Goal: Information Seeking & Learning: Find specific fact

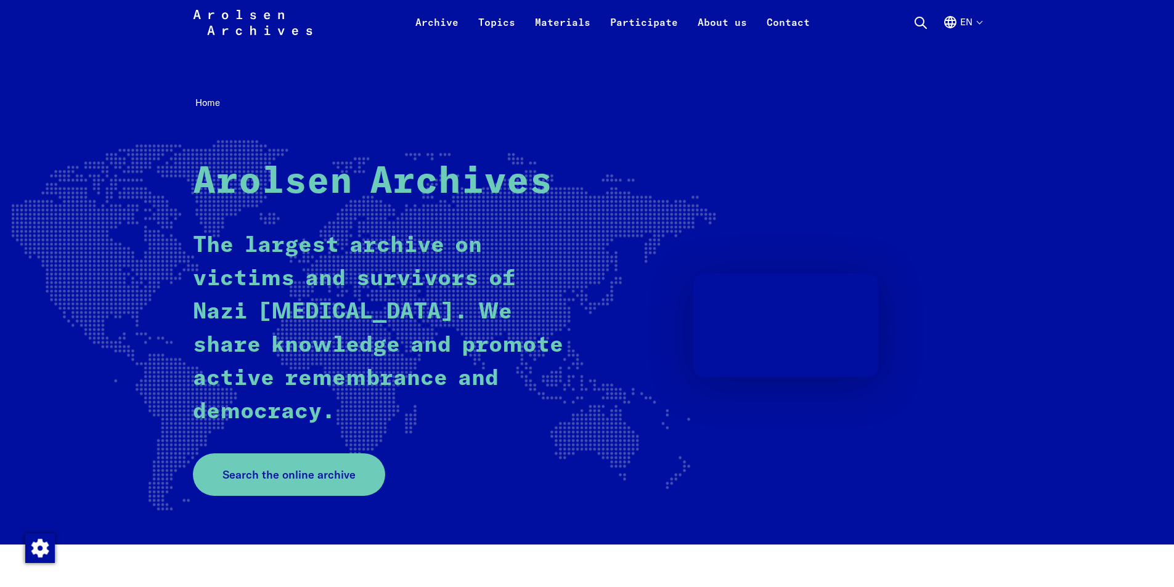
scroll to position [62, 0]
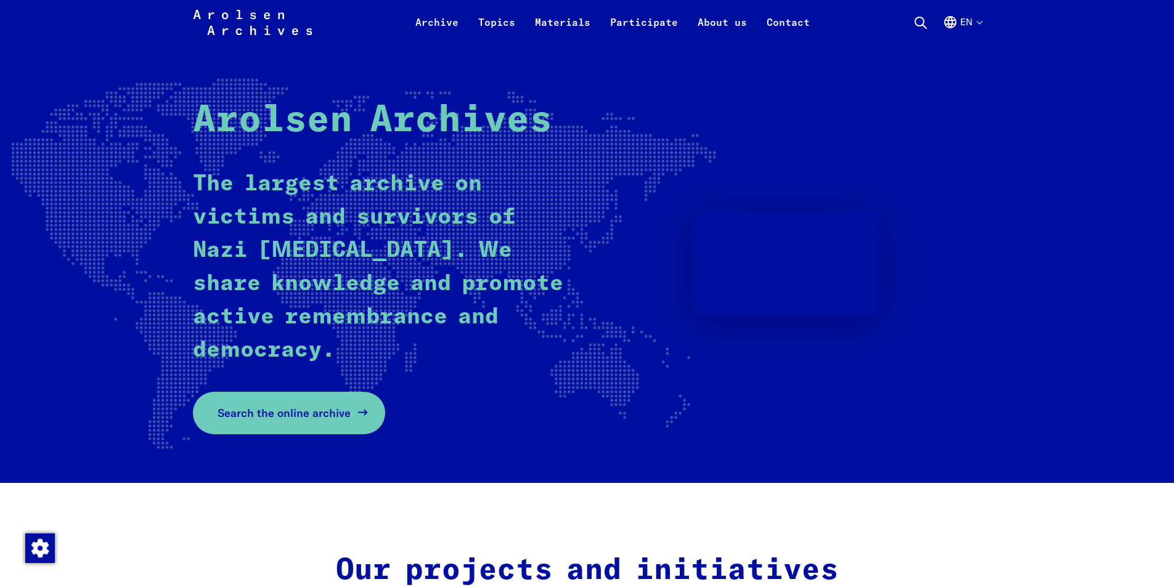
click at [316, 419] on span "Search the online archive" at bounding box center [284, 413] width 133 height 17
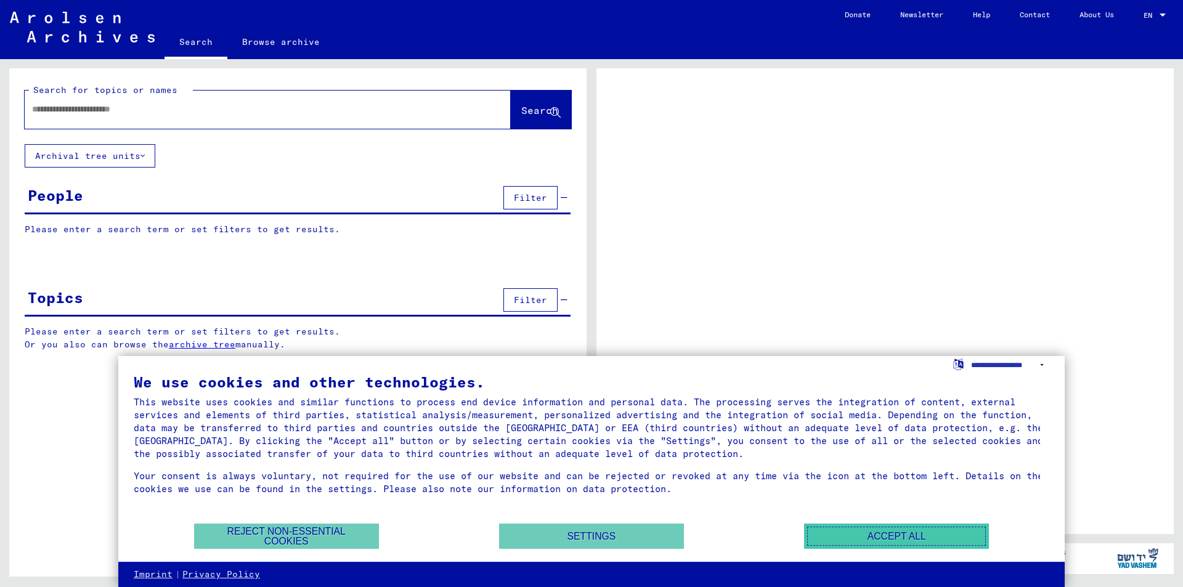
click at [903, 538] on button "Accept all" at bounding box center [896, 536] width 185 height 25
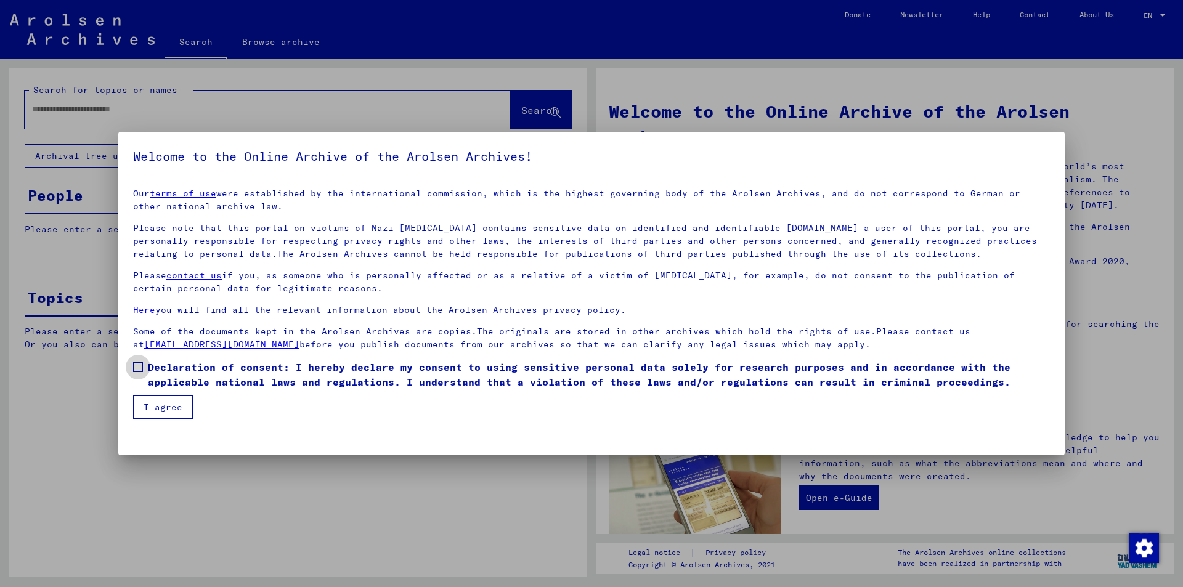
click at [136, 369] on span at bounding box center [138, 367] width 10 height 10
click at [161, 415] on button "I agree" at bounding box center [163, 407] width 60 height 23
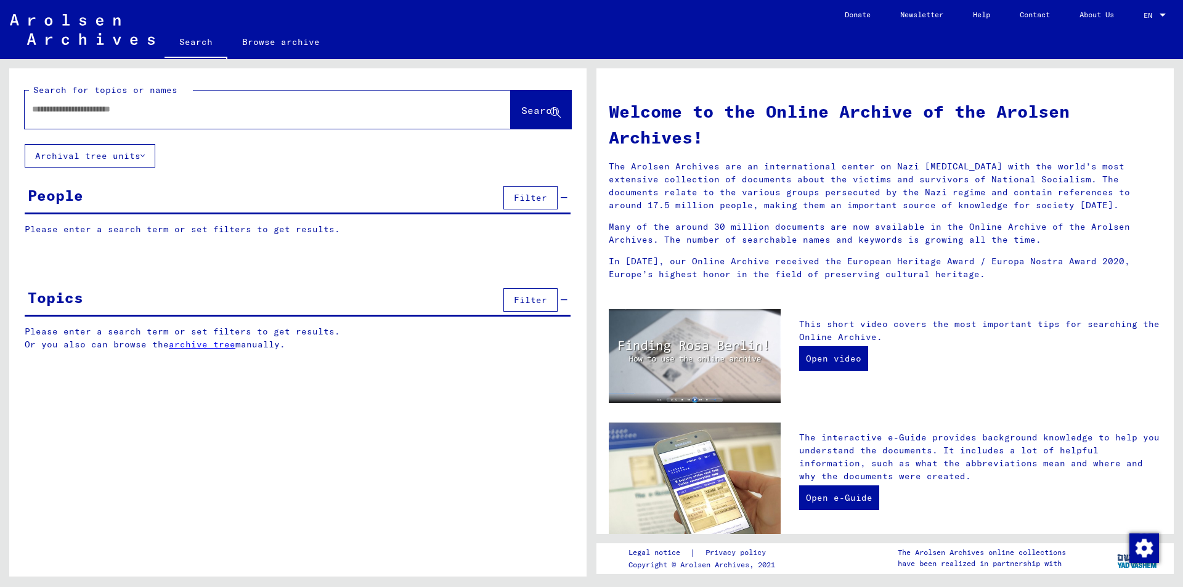
click at [119, 113] on input "text" at bounding box center [253, 109] width 442 height 13
type input "**********"
click at [538, 111] on span "Search" at bounding box center [539, 110] width 37 height 12
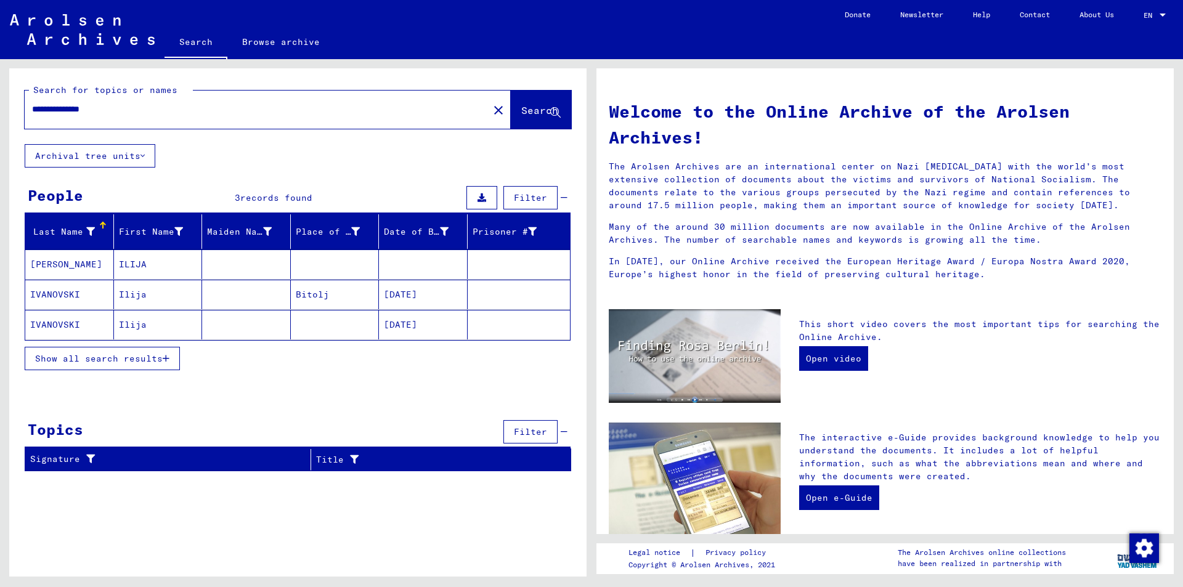
click at [166, 359] on icon "button" at bounding box center [166, 358] width 7 height 9
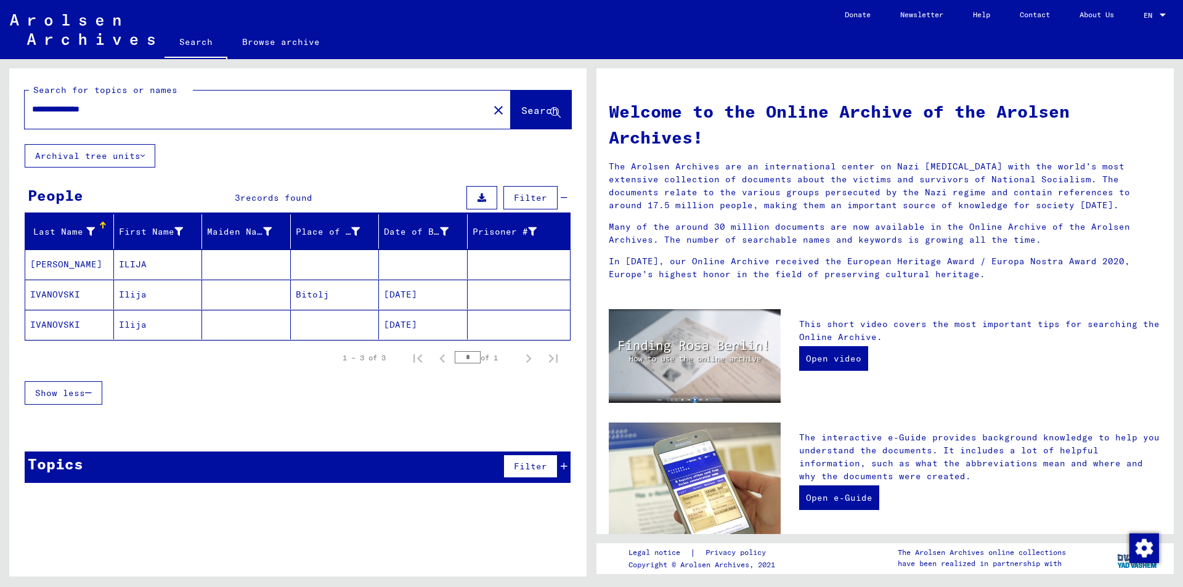
click at [69, 265] on mat-cell "[PERSON_NAME]" at bounding box center [69, 265] width 89 height 30
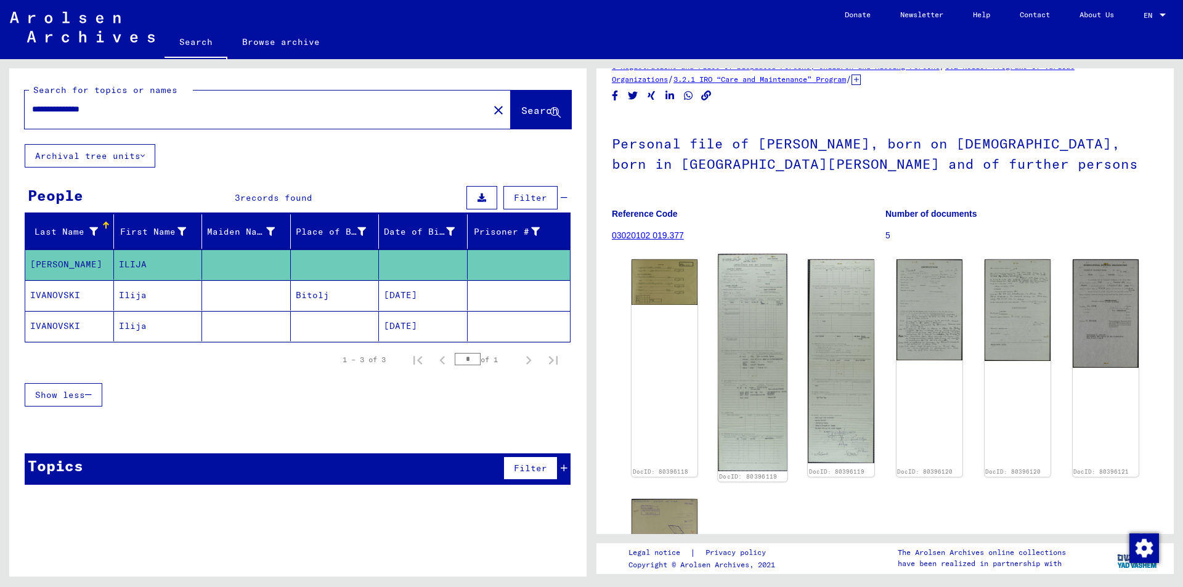
scroll to position [18, 0]
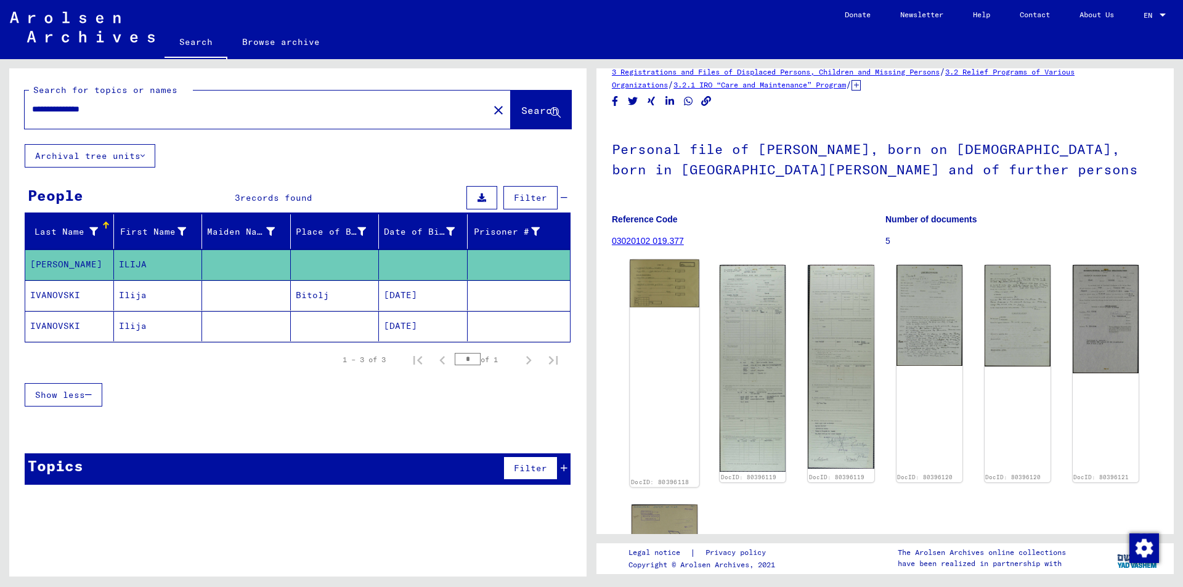
click at [661, 292] on img at bounding box center [665, 284] width 70 height 48
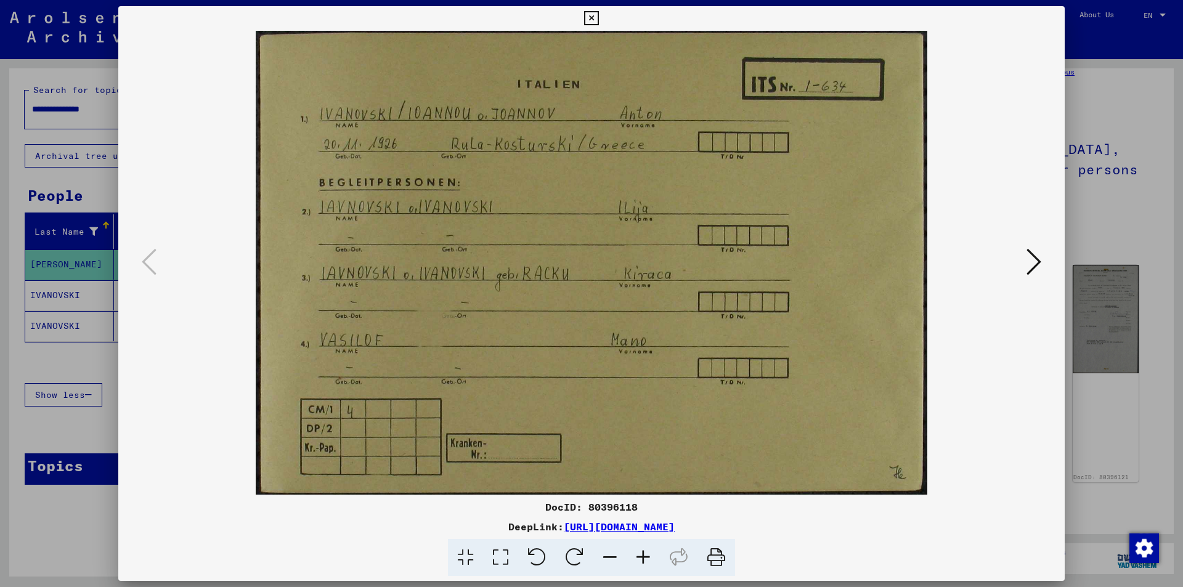
click at [675, 525] on link "[URL][DOMAIN_NAME]" at bounding box center [619, 527] width 111 height 12
click at [1034, 261] on icon at bounding box center [1034, 262] width 15 height 30
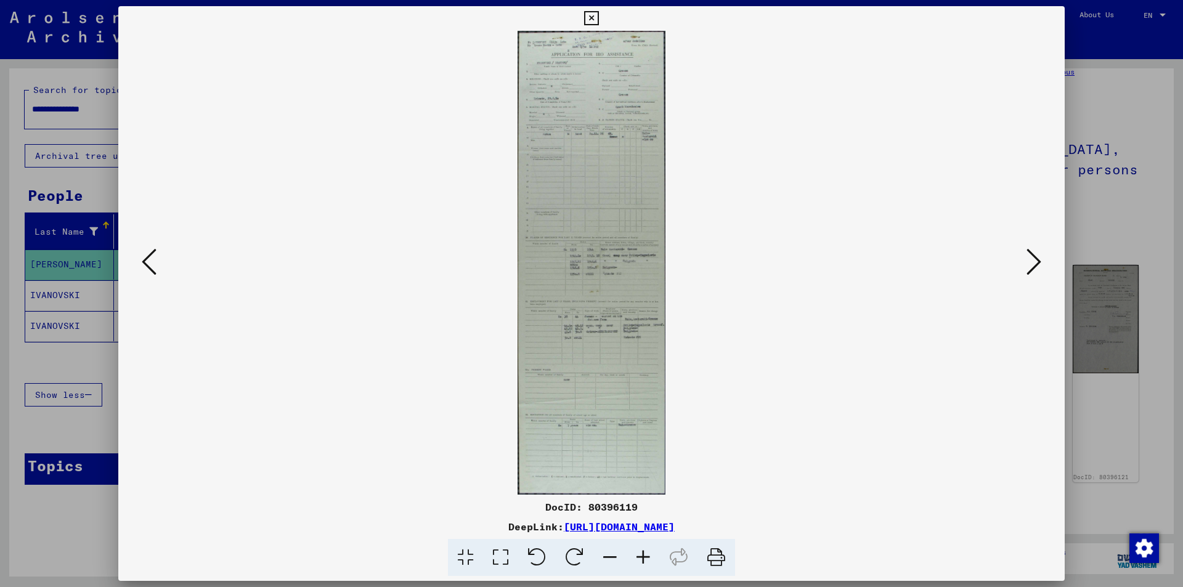
click at [607, 301] on img at bounding box center [591, 263] width 863 height 464
click at [642, 557] on icon at bounding box center [643, 558] width 33 height 38
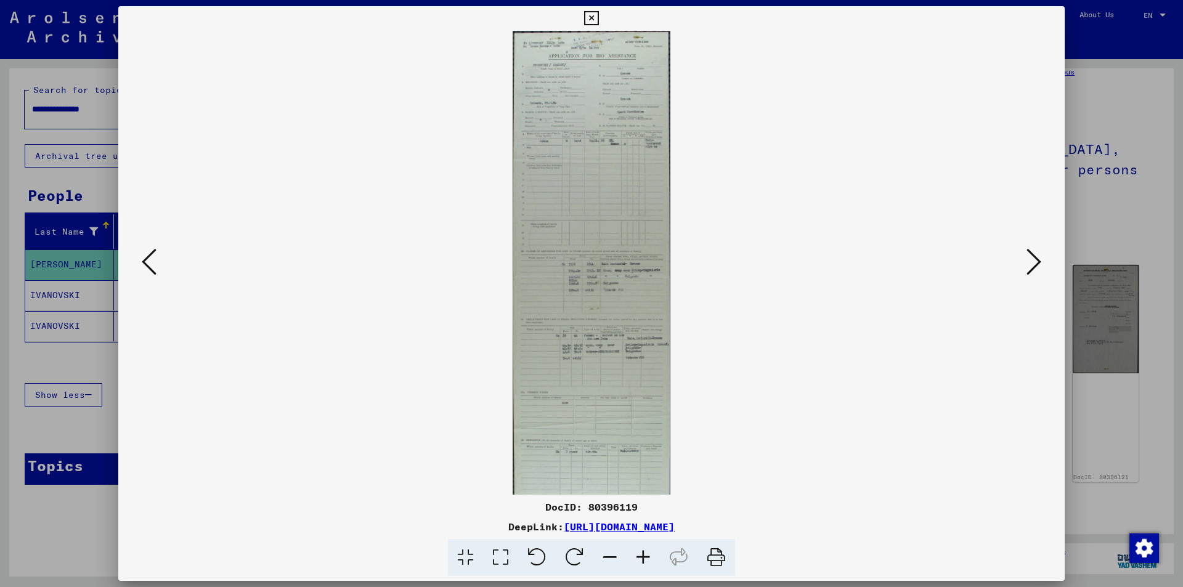
click at [642, 557] on icon at bounding box center [643, 558] width 33 height 38
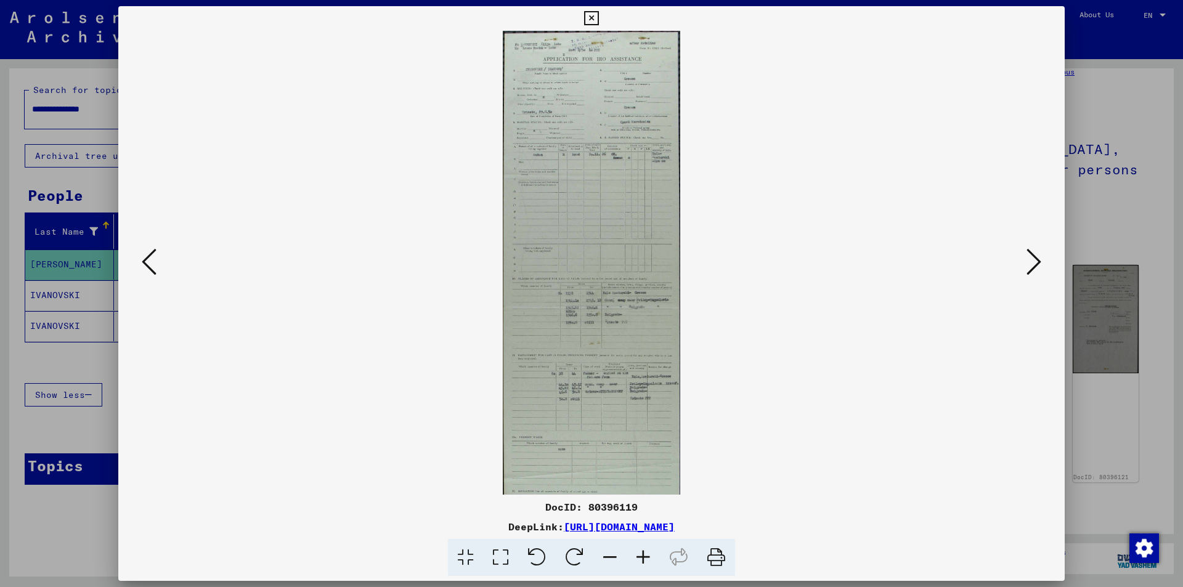
click at [642, 557] on icon at bounding box center [643, 558] width 33 height 38
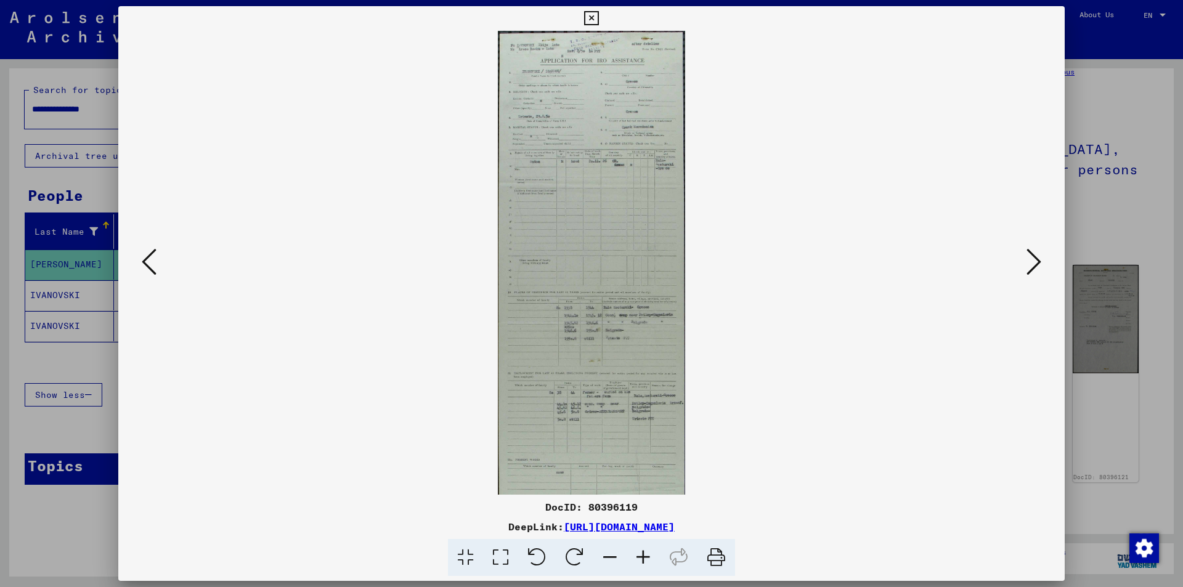
click at [642, 557] on icon at bounding box center [643, 558] width 33 height 38
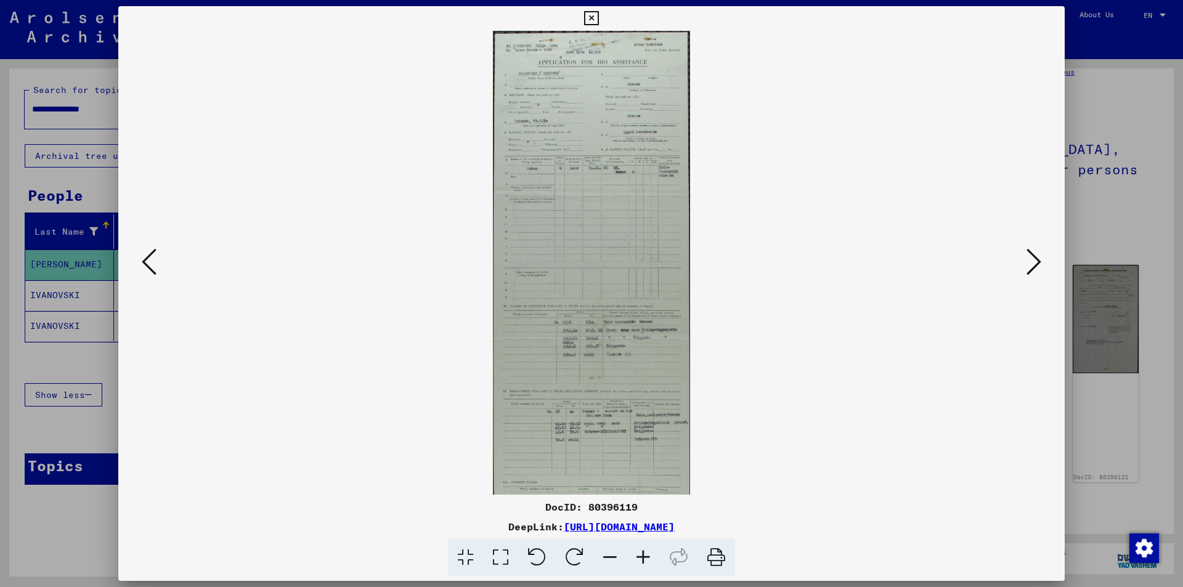
click at [642, 557] on icon at bounding box center [643, 558] width 33 height 38
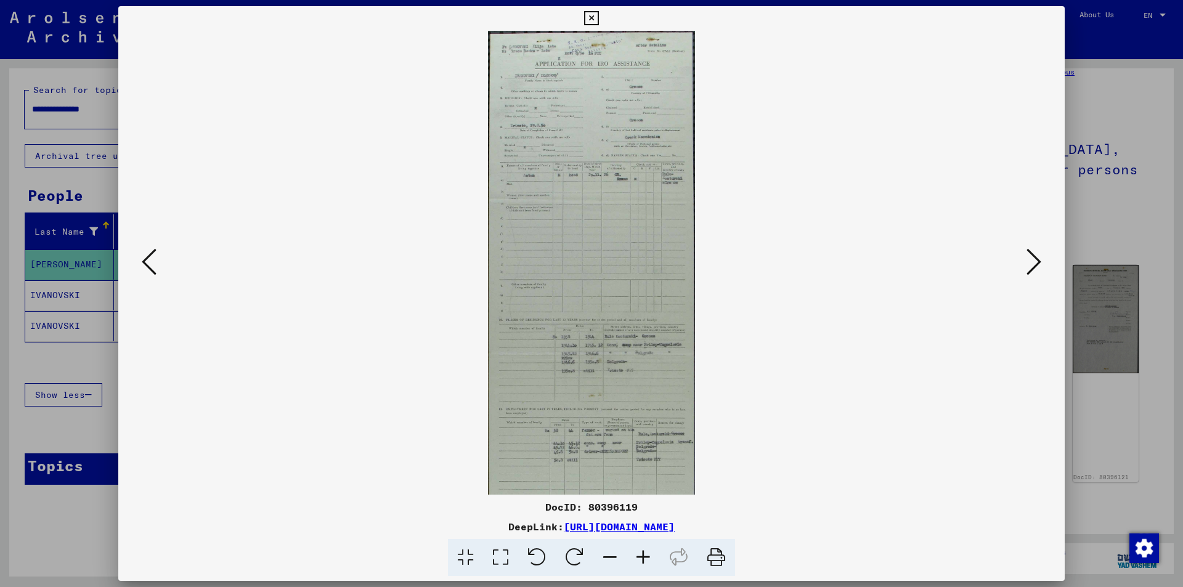
click at [642, 557] on icon at bounding box center [643, 558] width 33 height 38
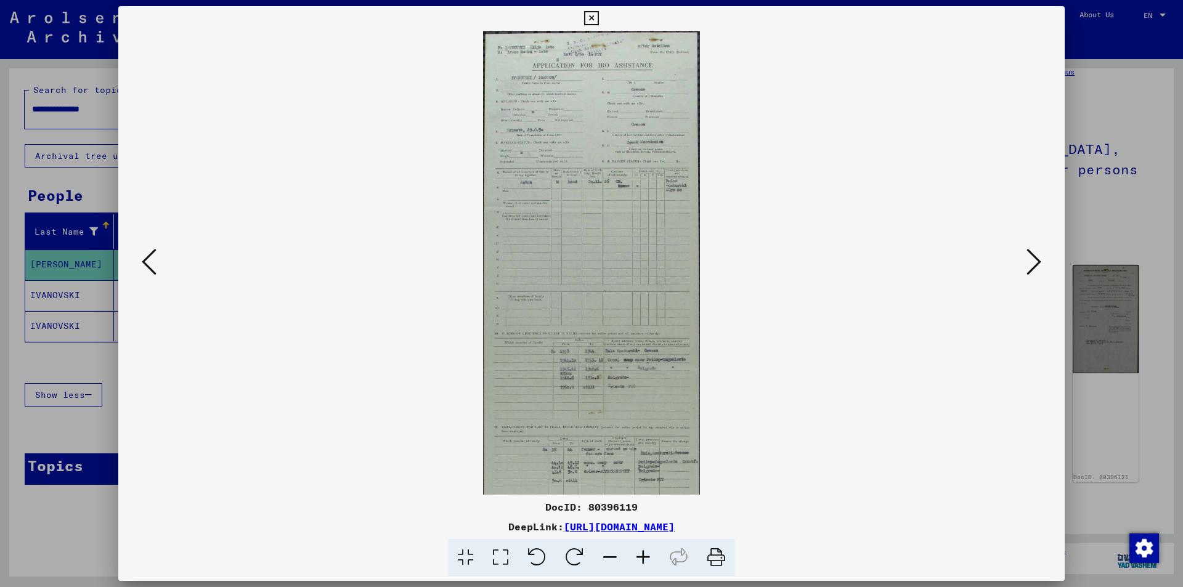
click at [642, 557] on icon at bounding box center [643, 558] width 33 height 38
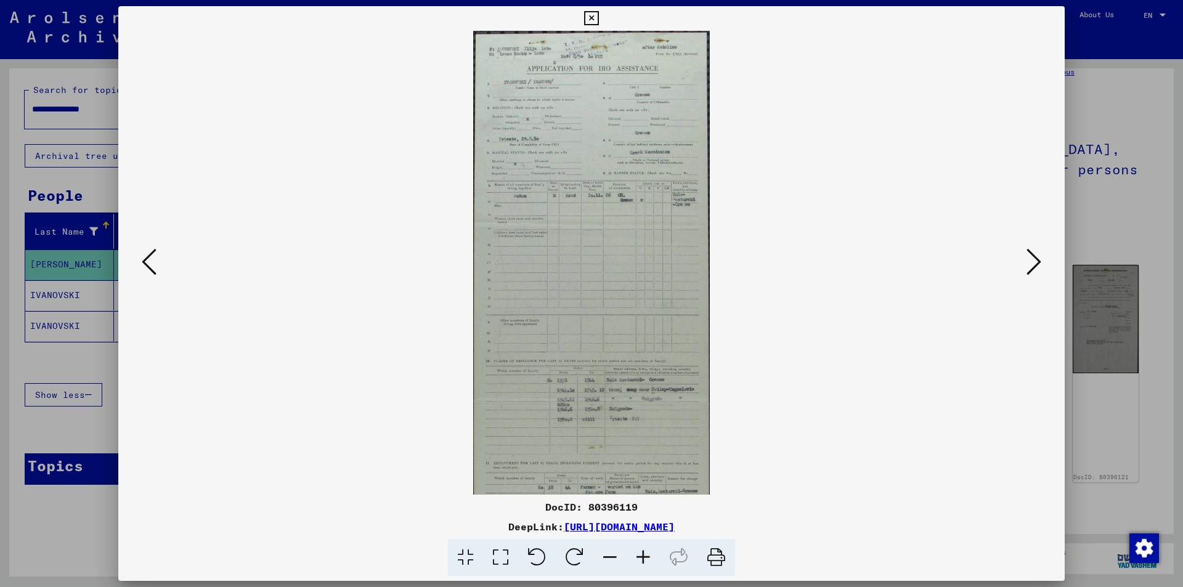
click at [642, 557] on icon at bounding box center [643, 558] width 33 height 38
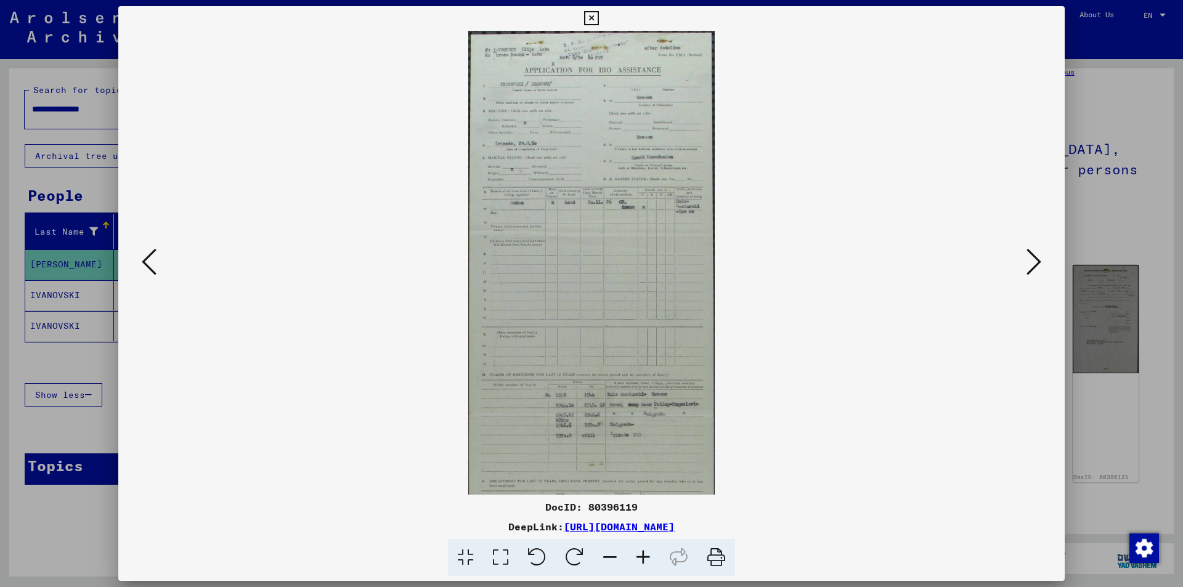
click at [642, 557] on icon at bounding box center [643, 558] width 33 height 38
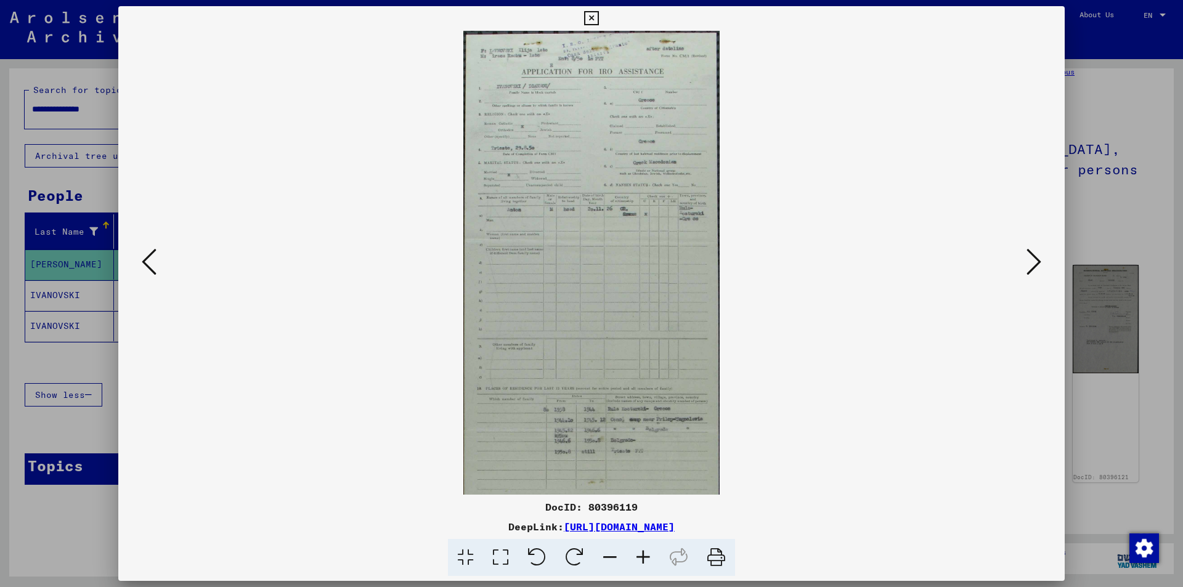
click at [642, 557] on icon at bounding box center [643, 558] width 33 height 38
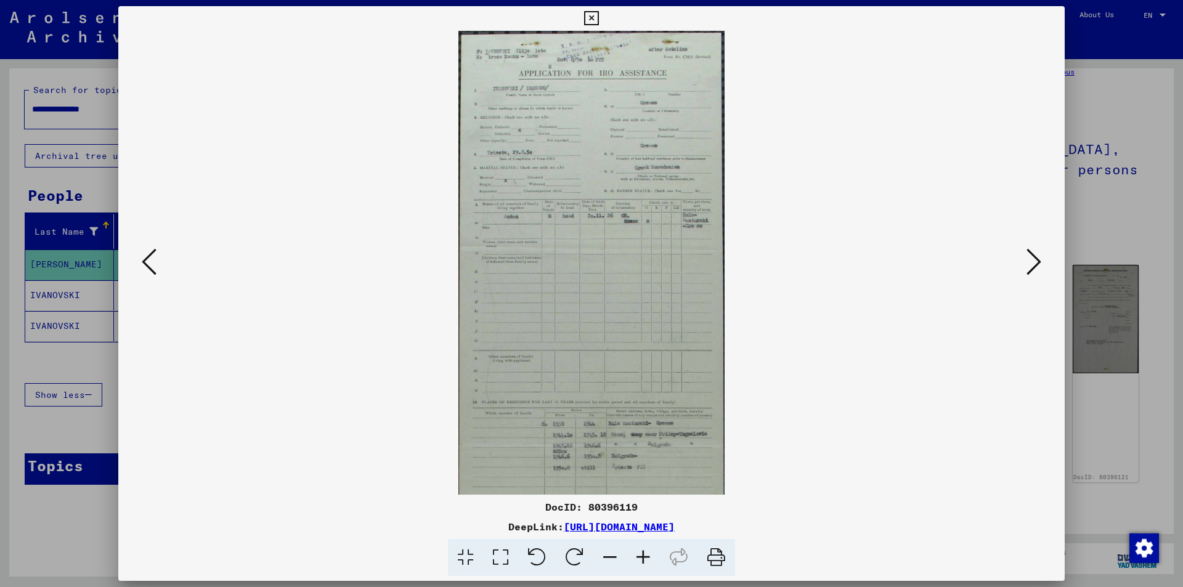
click at [642, 557] on icon at bounding box center [643, 558] width 33 height 38
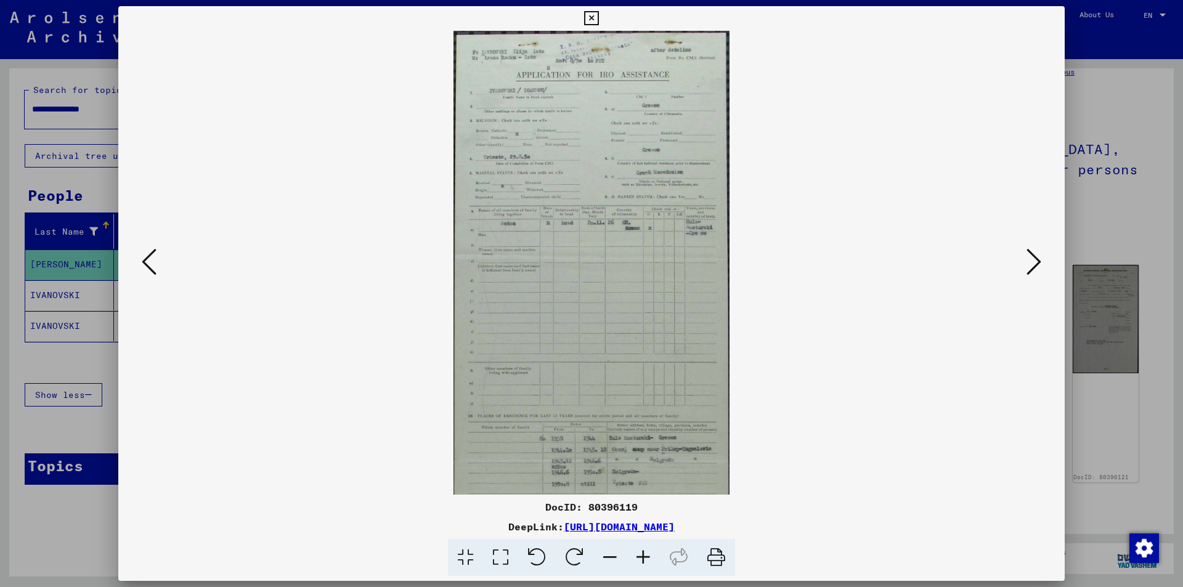
click at [642, 557] on icon at bounding box center [643, 558] width 33 height 38
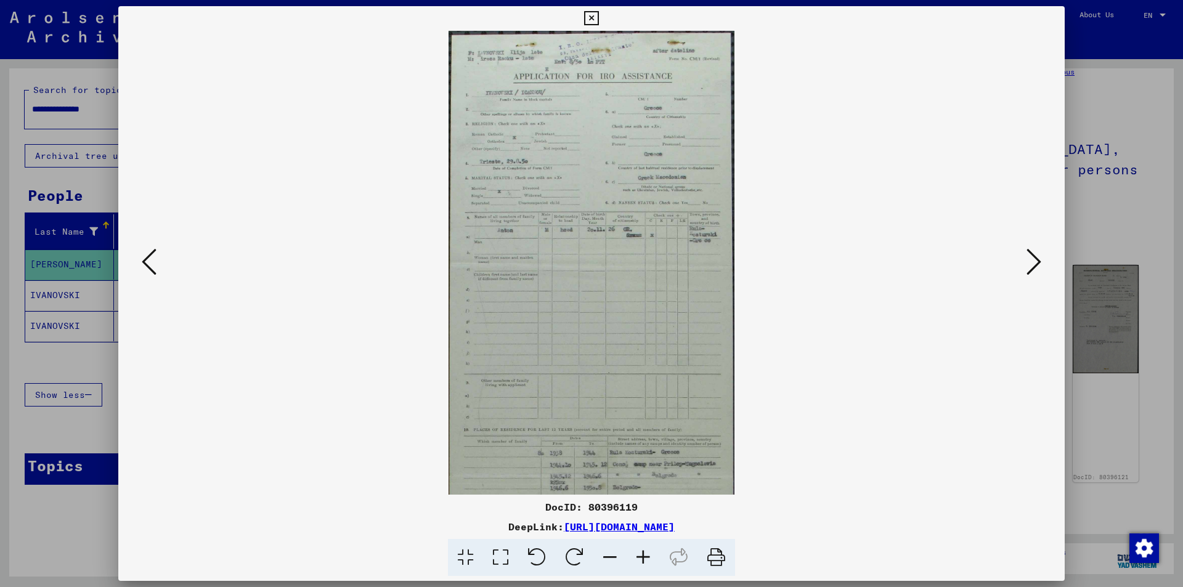
click at [642, 557] on icon at bounding box center [643, 558] width 33 height 38
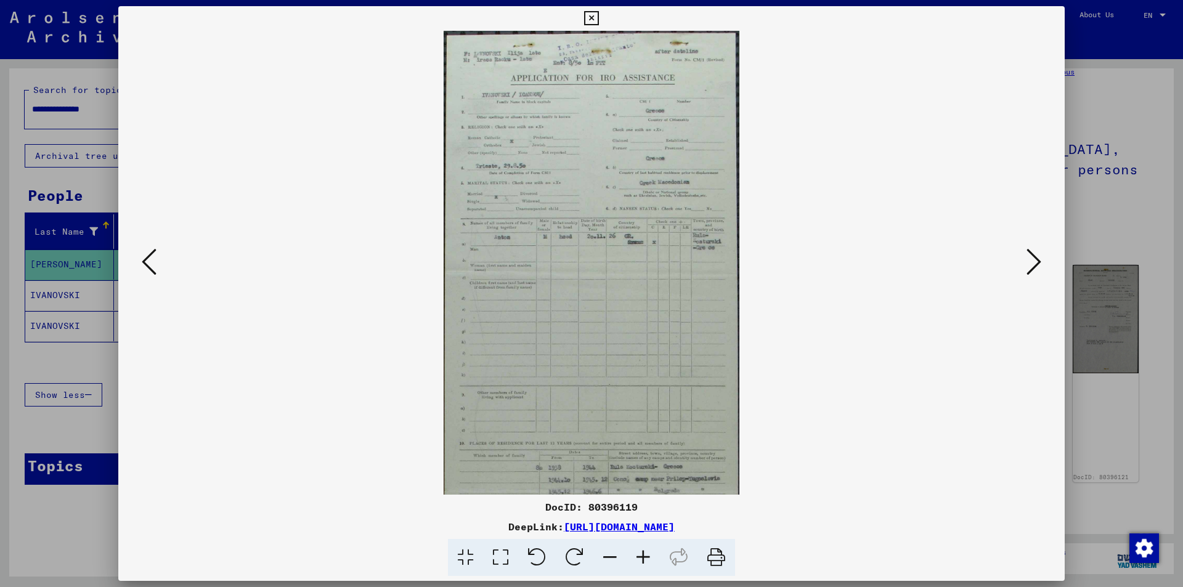
click at [642, 557] on icon at bounding box center [643, 558] width 33 height 38
click at [641, 556] on icon at bounding box center [643, 558] width 33 height 38
click at [547, 359] on img at bounding box center [592, 494] width 296 height 926
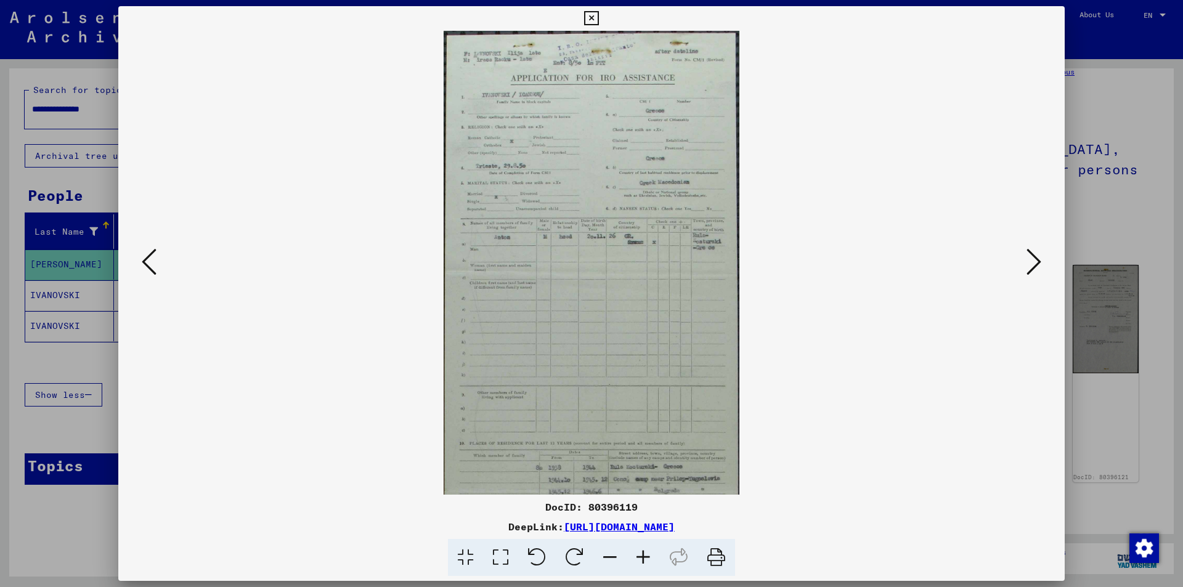
click at [643, 557] on icon at bounding box center [643, 558] width 33 height 38
click at [609, 556] on icon at bounding box center [610, 558] width 33 height 38
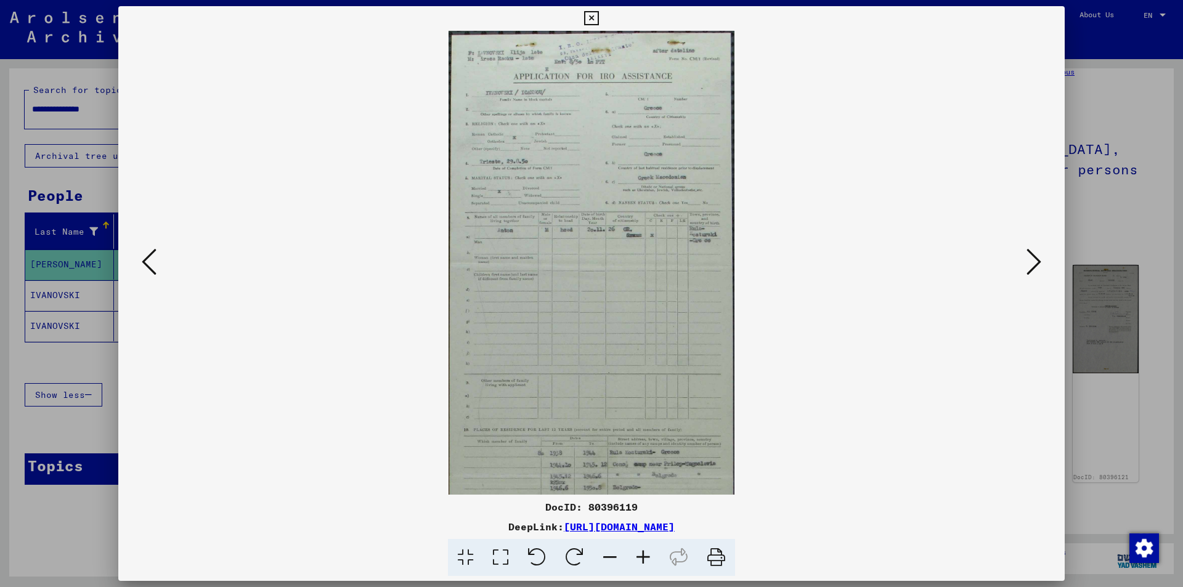
click at [609, 555] on icon at bounding box center [610, 558] width 33 height 38
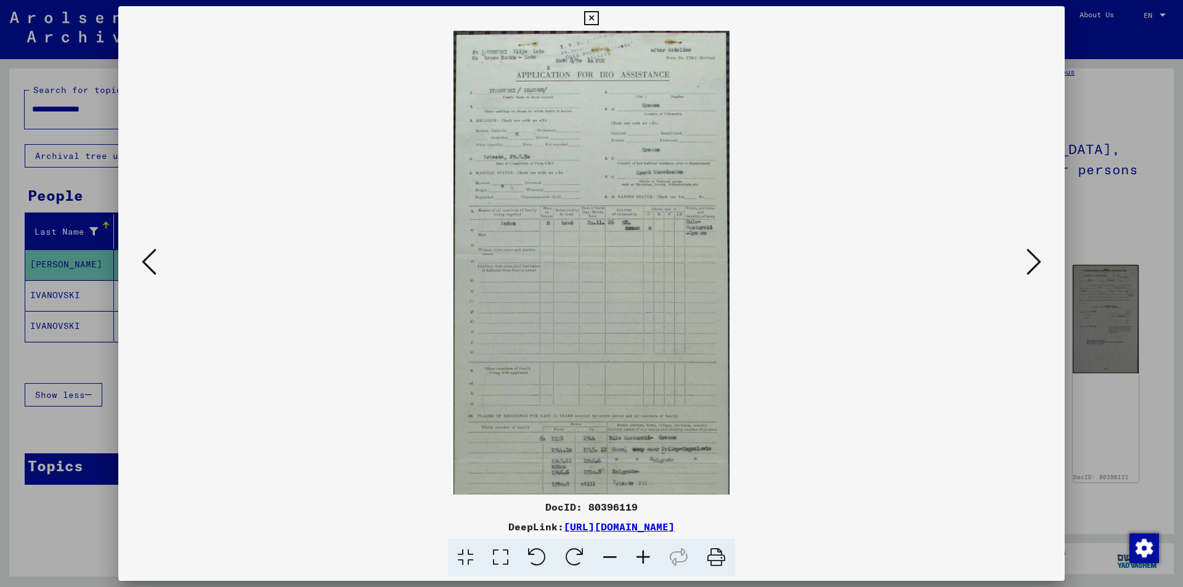
click at [609, 555] on icon at bounding box center [610, 558] width 33 height 38
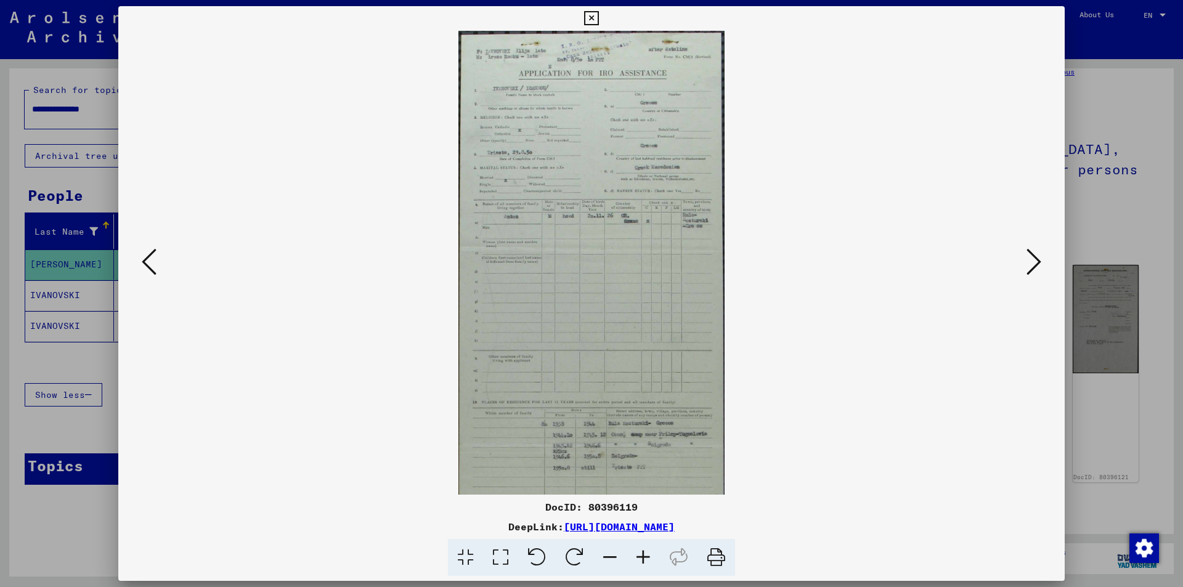
click at [609, 555] on icon at bounding box center [610, 558] width 33 height 38
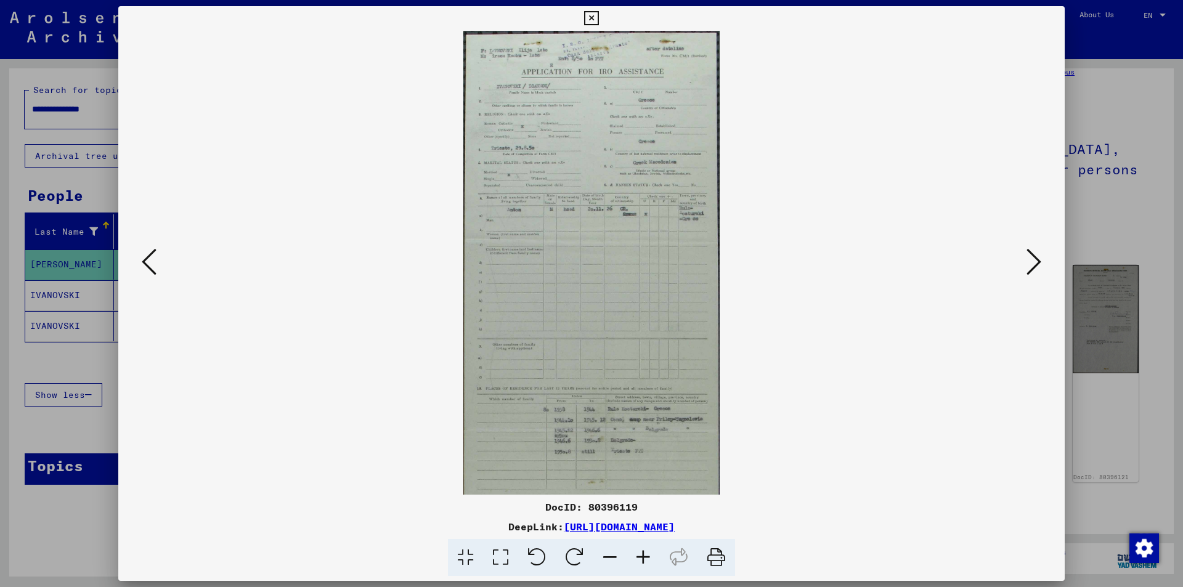
click at [609, 555] on icon at bounding box center [610, 558] width 33 height 38
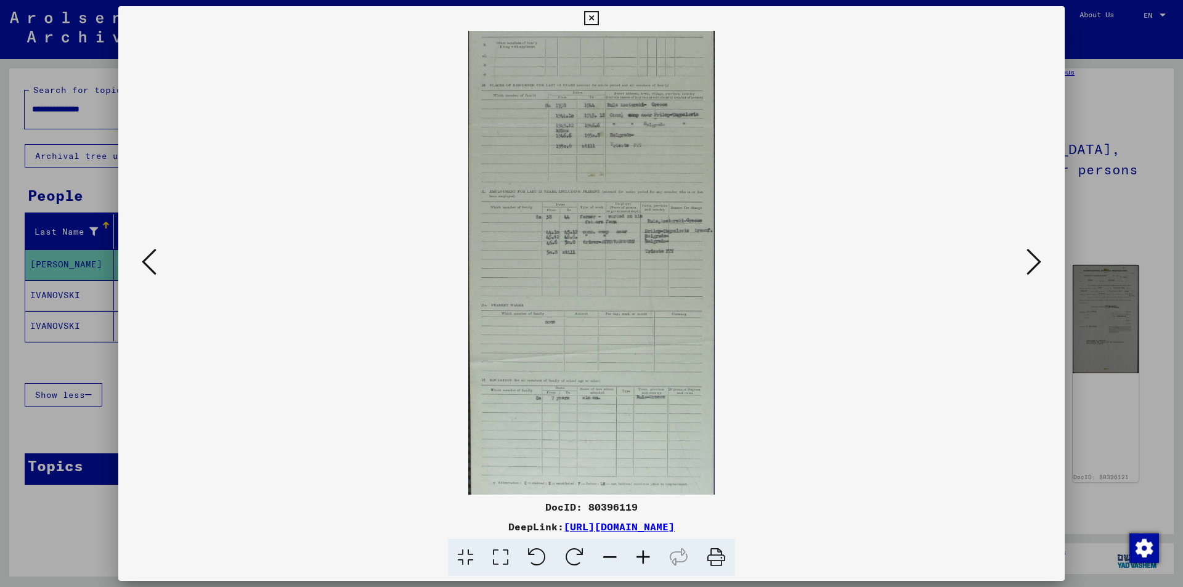
scroll to position [292, 0]
drag, startPoint x: 632, startPoint y: 421, endPoint x: 640, endPoint y: 129, distance: 291.7
click at [640, 129] on img at bounding box center [591, 125] width 247 height 772
click at [647, 554] on icon at bounding box center [643, 558] width 33 height 38
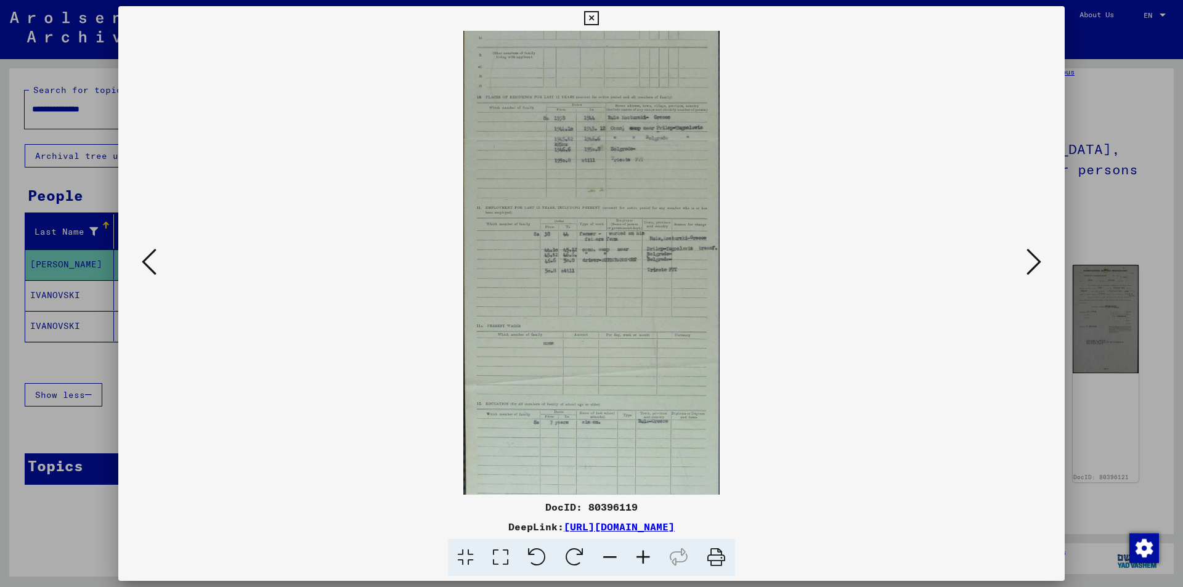
click at [647, 554] on icon at bounding box center [643, 558] width 33 height 38
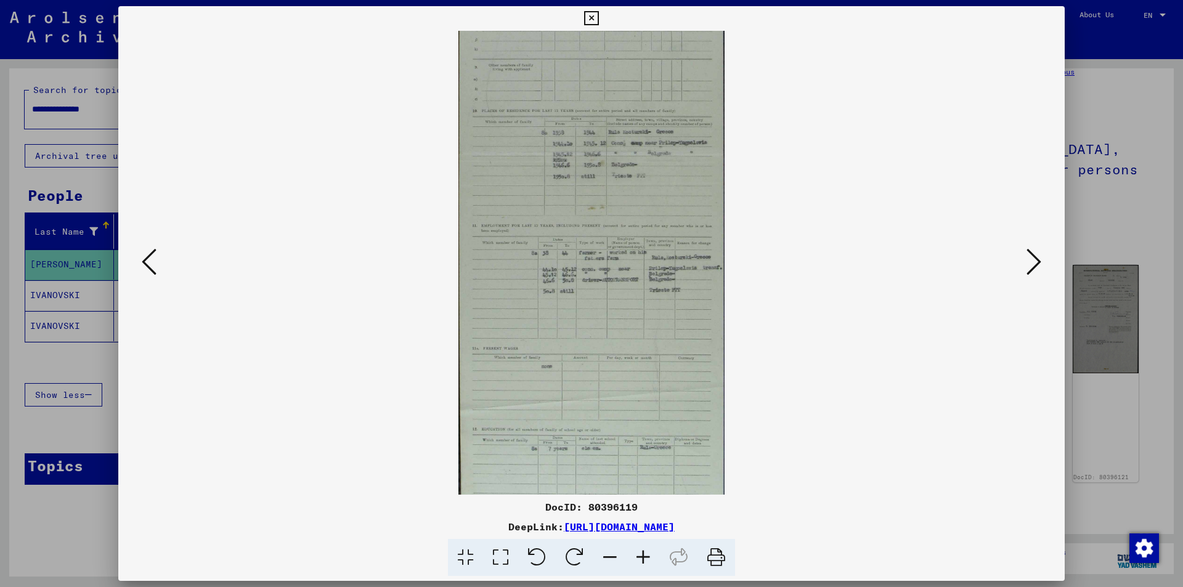
click at [647, 554] on icon at bounding box center [643, 558] width 33 height 38
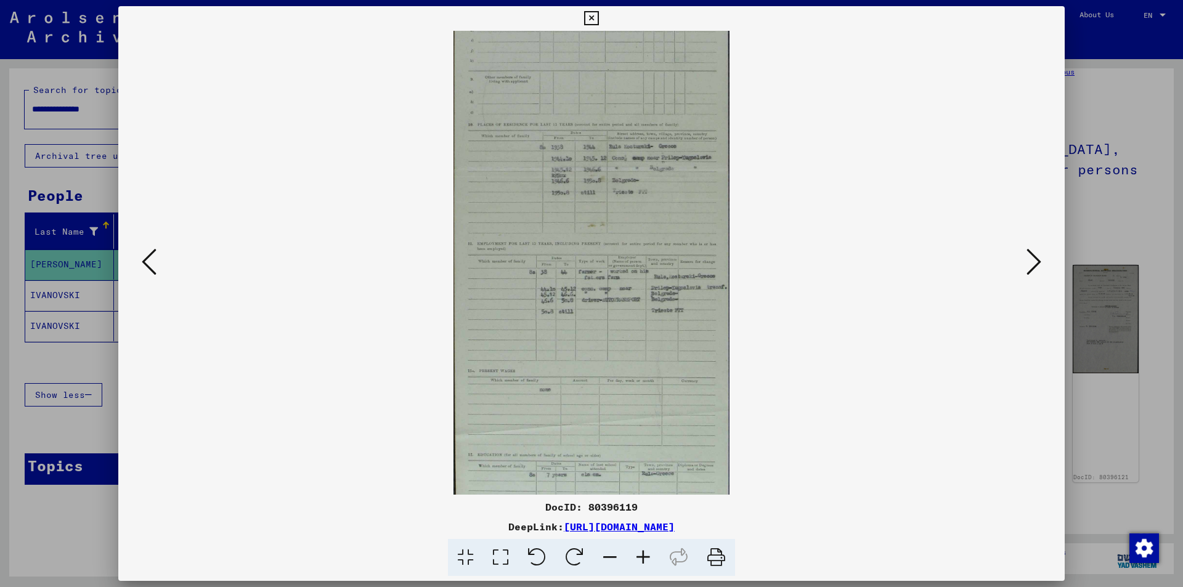
click at [647, 554] on icon at bounding box center [643, 558] width 33 height 38
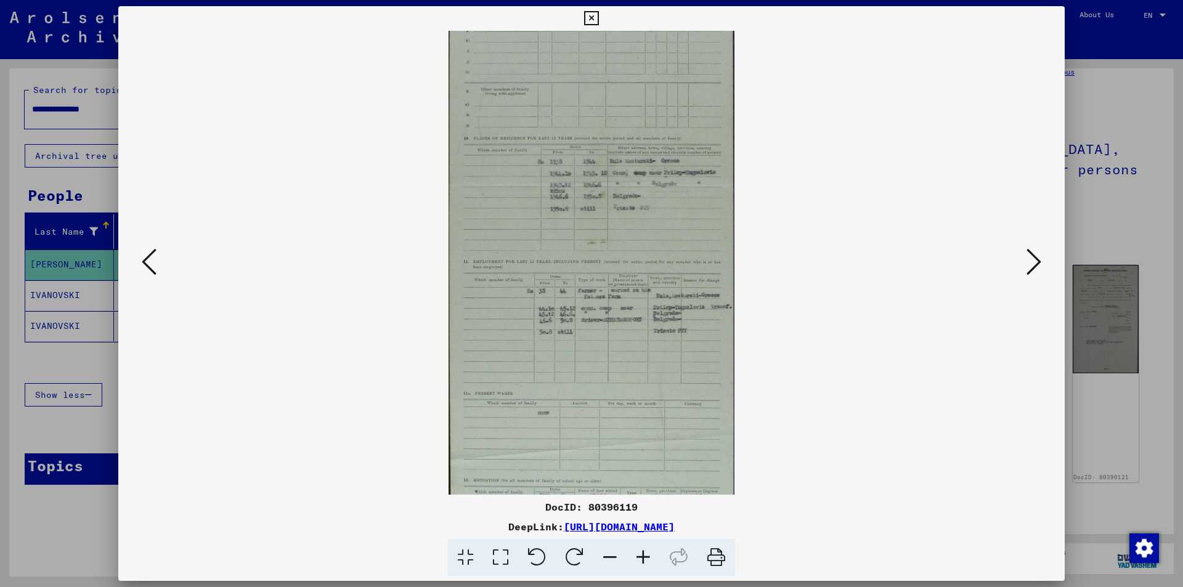
click at [647, 554] on icon at bounding box center [643, 558] width 33 height 38
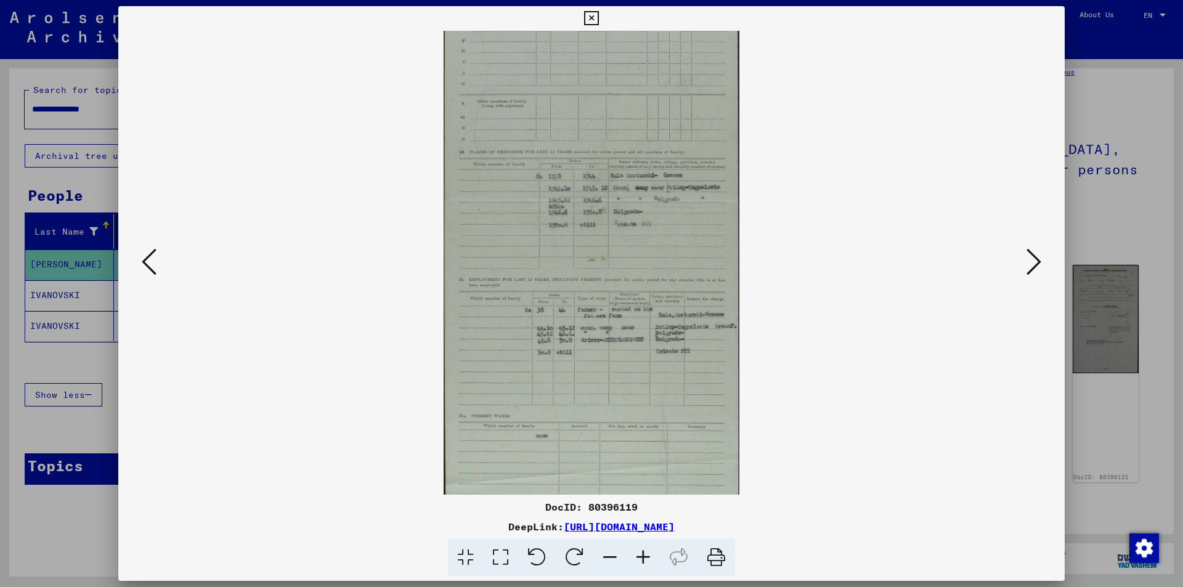
click at [647, 554] on icon at bounding box center [643, 558] width 33 height 38
drag, startPoint x: 614, startPoint y: 418, endPoint x: 607, endPoint y: 409, distance: 11.4
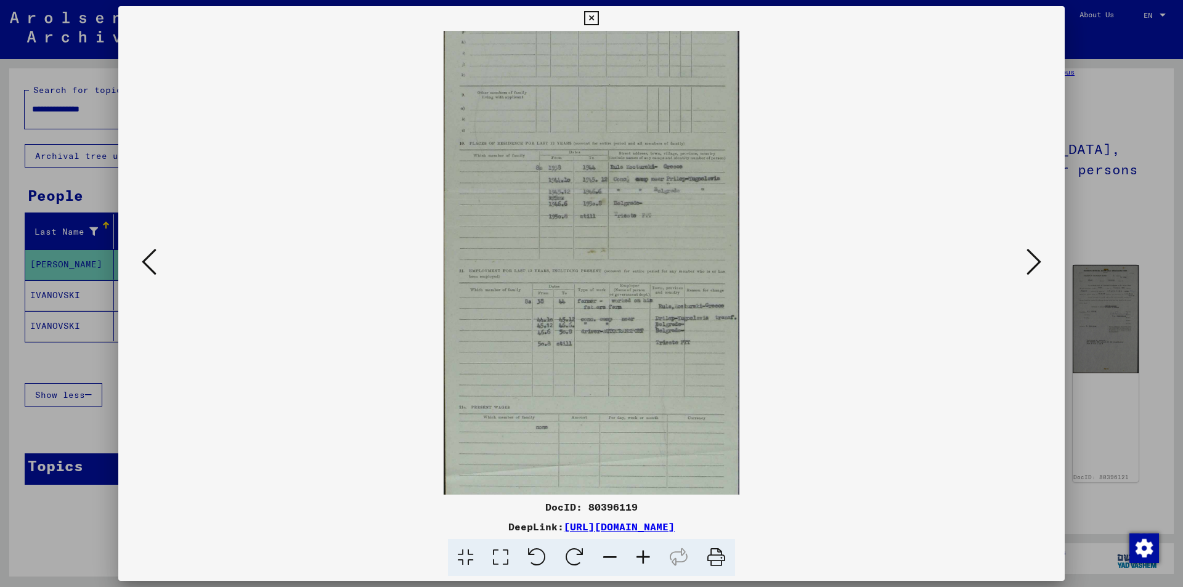
click at [607, 409] on img at bounding box center [592, 194] width 296 height 926
click at [642, 556] on icon at bounding box center [643, 558] width 33 height 38
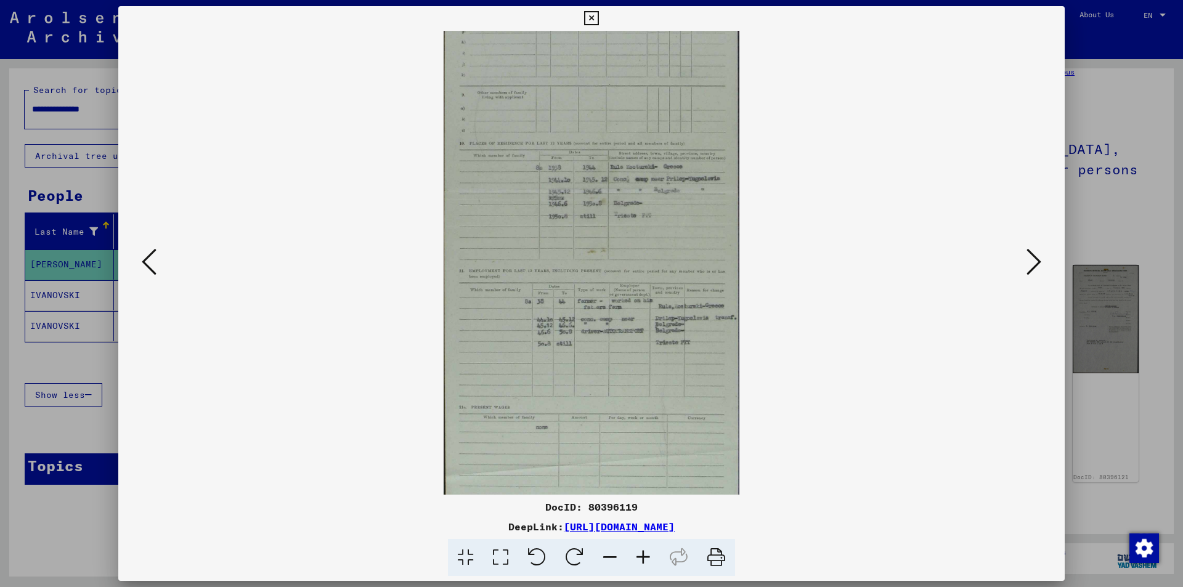
click at [645, 556] on icon at bounding box center [643, 558] width 33 height 38
click at [644, 556] on icon at bounding box center [643, 558] width 33 height 38
click at [632, 431] on img at bounding box center [592, 194] width 296 height 926
click at [592, 18] on icon at bounding box center [591, 18] width 14 height 15
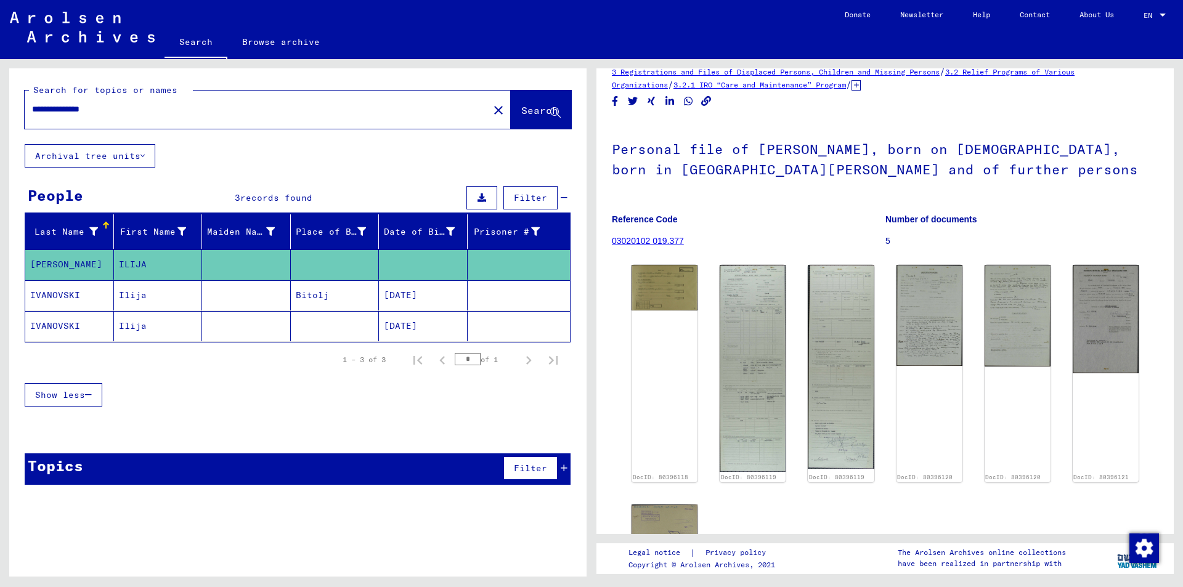
click at [54, 296] on mat-cell "IVANOVSKI" at bounding box center [69, 295] width 89 height 30
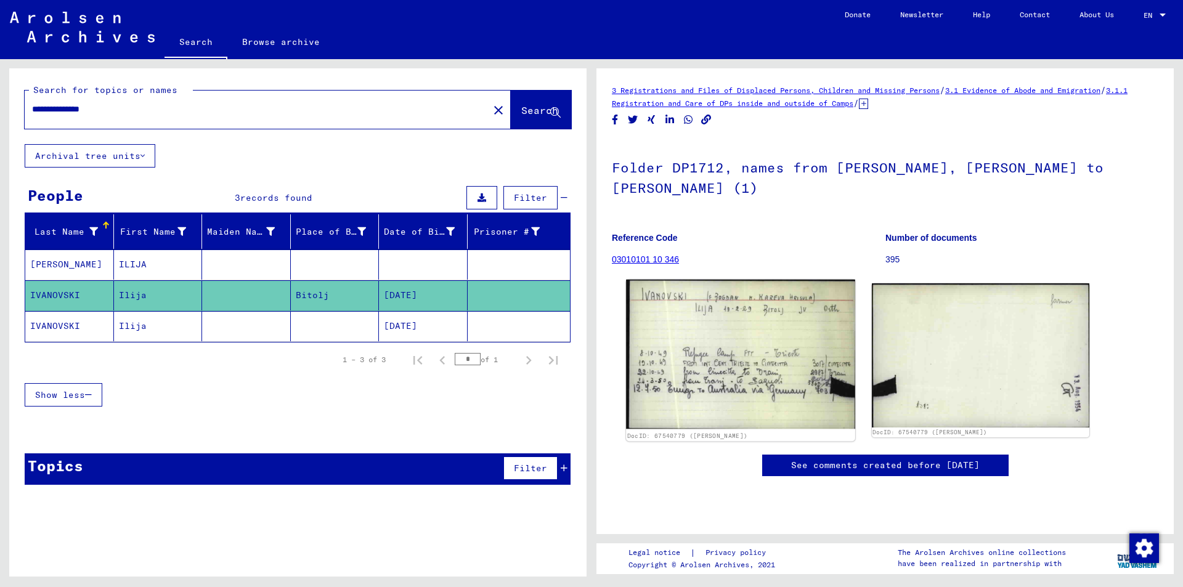
click at [747, 367] on img at bounding box center [740, 355] width 229 height 150
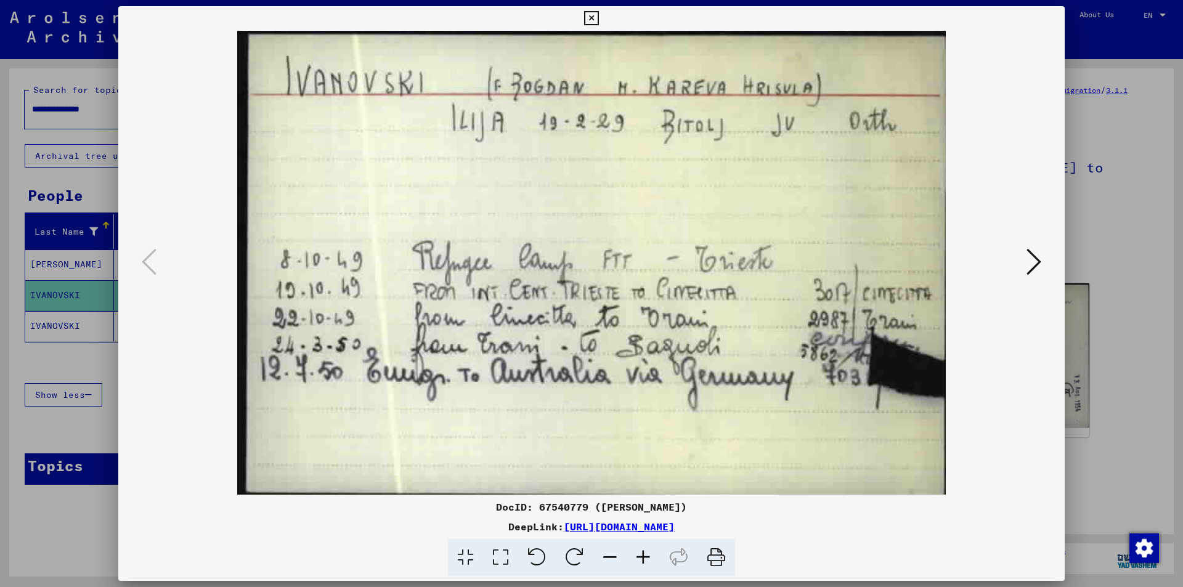
drag, startPoint x: 1171, startPoint y: 274, endPoint x: 1165, endPoint y: 359, distance: 85.3
click at [1165, 359] on div at bounding box center [591, 293] width 1183 height 587
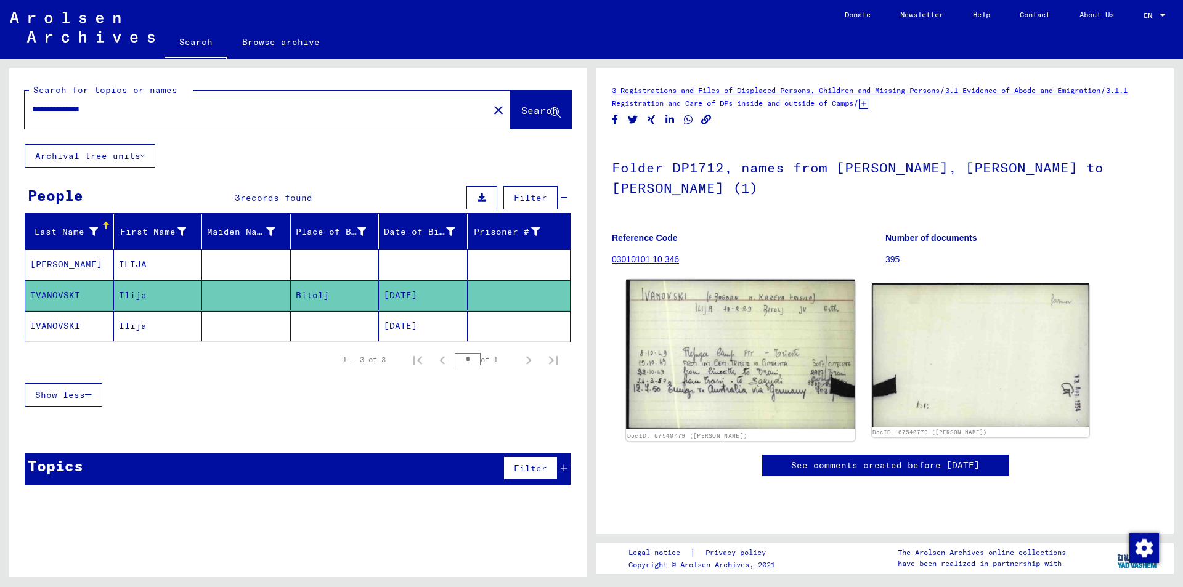
click at [803, 401] on img at bounding box center [740, 355] width 229 height 150
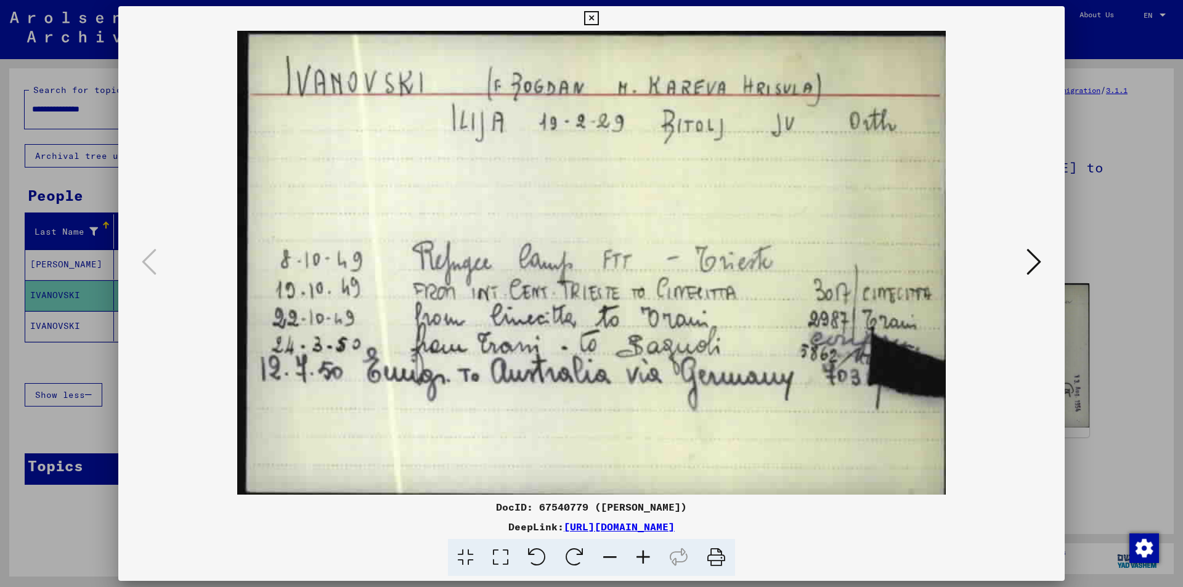
click at [565, 528] on link "[URL][DOMAIN_NAME]" at bounding box center [619, 527] width 111 height 12
click at [591, 14] on icon at bounding box center [591, 18] width 14 height 15
